Goal: Task Accomplishment & Management: Manage account settings

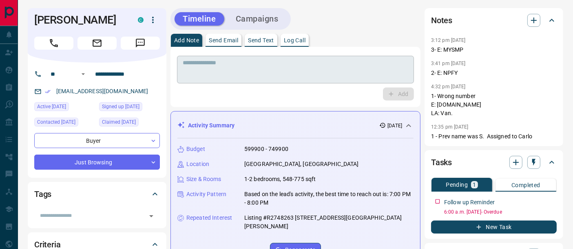
click at [269, 64] on textarea at bounding box center [295, 70] width 225 height 21
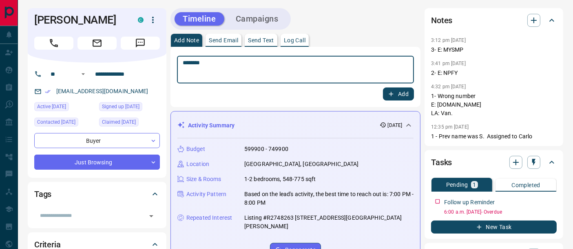
type textarea "********"
click at [389, 90] on icon "button" at bounding box center [390, 93] width 7 height 7
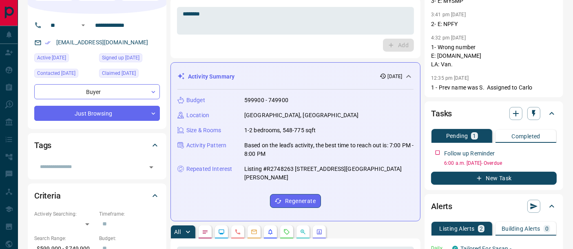
scroll to position [90, 0]
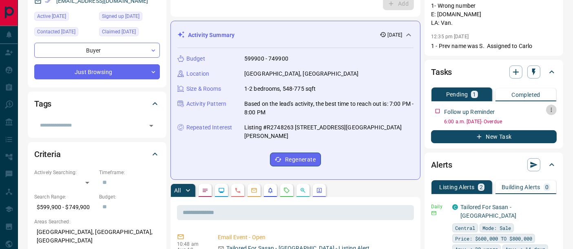
click at [549, 108] on icon "button" at bounding box center [551, 110] width 7 height 7
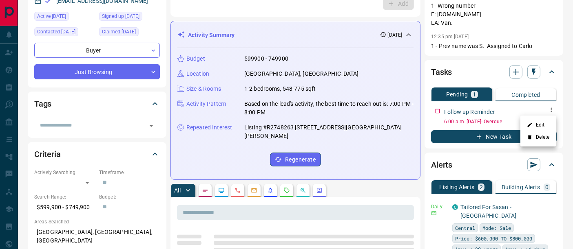
click at [546, 124] on li "Edit" at bounding box center [538, 125] width 36 height 12
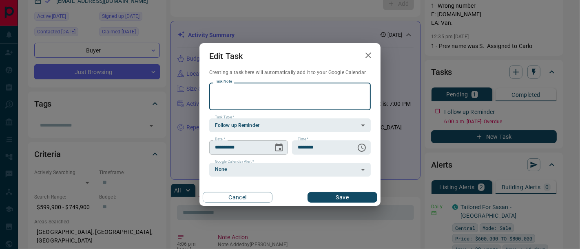
click at [274, 144] on icon "Choose date, selected date is Aug 13, 2025" at bounding box center [279, 148] width 10 height 10
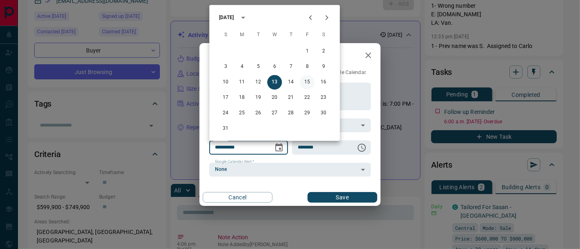
click at [307, 83] on button "15" at bounding box center [307, 82] width 15 height 15
type input "**********"
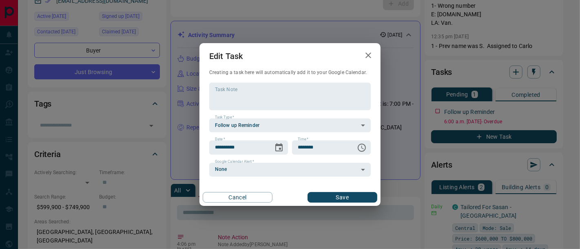
click at [332, 204] on div "Cancel Save" at bounding box center [289, 197] width 181 height 17
click at [334, 201] on button "Save" at bounding box center [342, 197] width 70 height 11
